Goal: Information Seeking & Learning: Learn about a topic

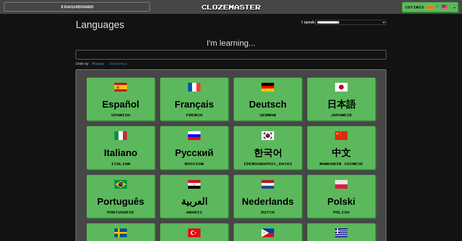
select select "*******"
click at [124, 7] on link "dashboard" at bounding box center [77, 6] width 146 height 9
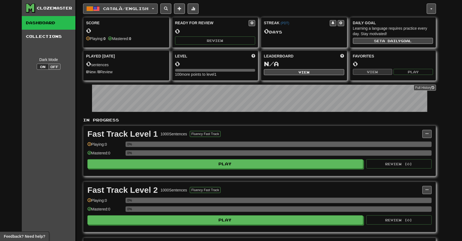
click at [139, 9] on span "Català / English" at bounding box center [125, 8] width 45 height 5
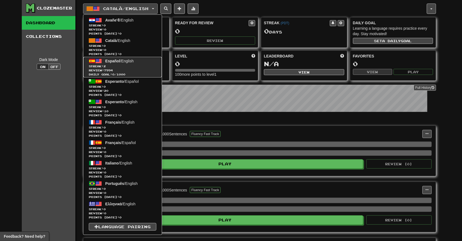
click at [120, 66] on span "Streak: 2" at bounding box center [123, 66] width 68 height 4
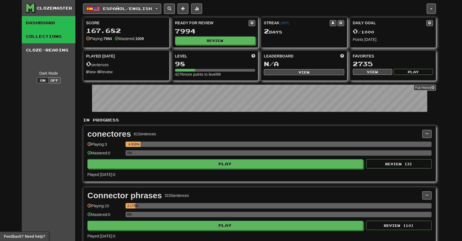
click at [28, 35] on link "Collections" at bounding box center [49, 37] width 54 height 14
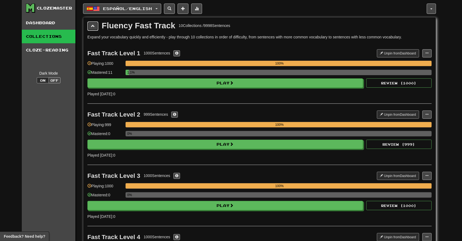
click at [91, 27] on button at bounding box center [92, 26] width 11 height 9
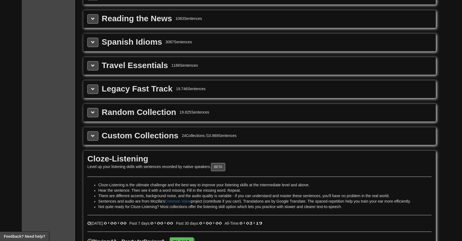
scroll to position [192, 0]
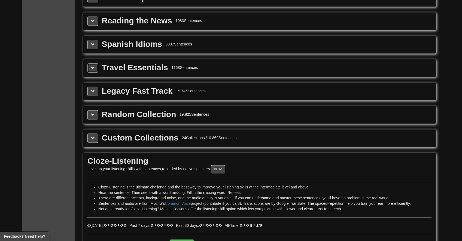
click at [91, 69] on button at bounding box center [92, 67] width 11 height 9
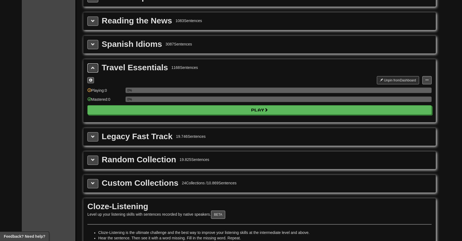
click at [91, 69] on button at bounding box center [92, 67] width 11 height 9
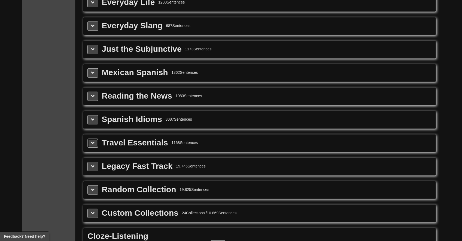
scroll to position [0, 0]
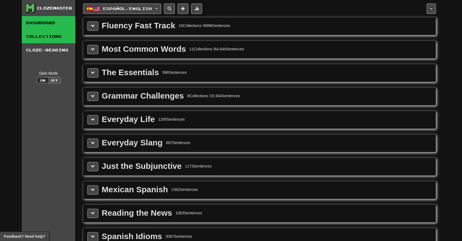
click at [53, 25] on link "Dashboard" at bounding box center [49, 23] width 54 height 14
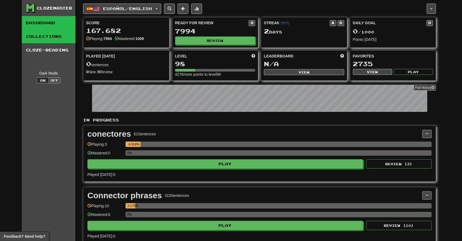
click at [48, 37] on link "Collections" at bounding box center [49, 37] width 54 height 14
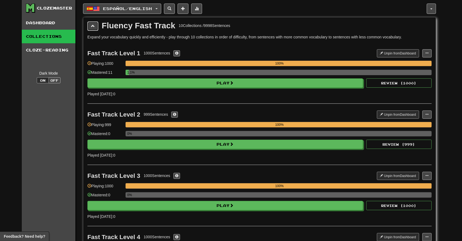
click at [90, 30] on button at bounding box center [92, 26] width 11 height 9
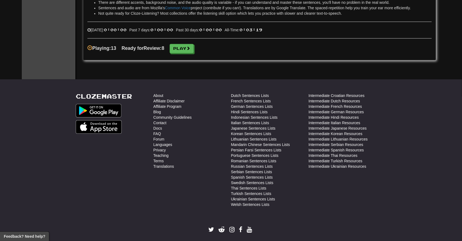
scroll to position [264, 0]
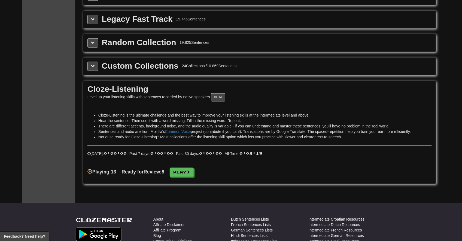
click at [139, 86] on div "Cloze-Listening" at bounding box center [259, 89] width 344 height 8
click at [221, 97] on button "BETA" at bounding box center [218, 97] width 14 height 8
click at [171, 106] on div "Cloze-Listening Level up your listening skills with sentences recorded by nativ…" at bounding box center [259, 132] width 353 height 103
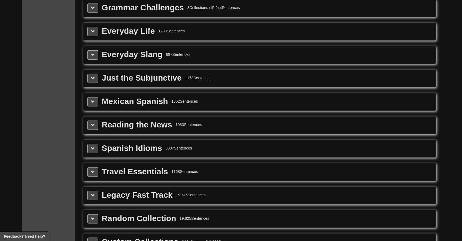
scroll to position [209, 0]
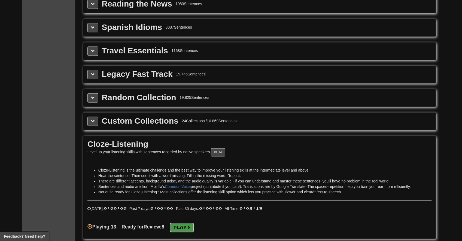
click at [190, 229] on span at bounding box center [189, 228] width 4 height 4
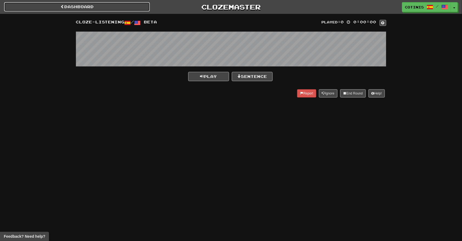
click at [108, 10] on link "Dashboard" at bounding box center [77, 6] width 146 height 9
